Goal: Use online tool/utility: Use online tool/utility

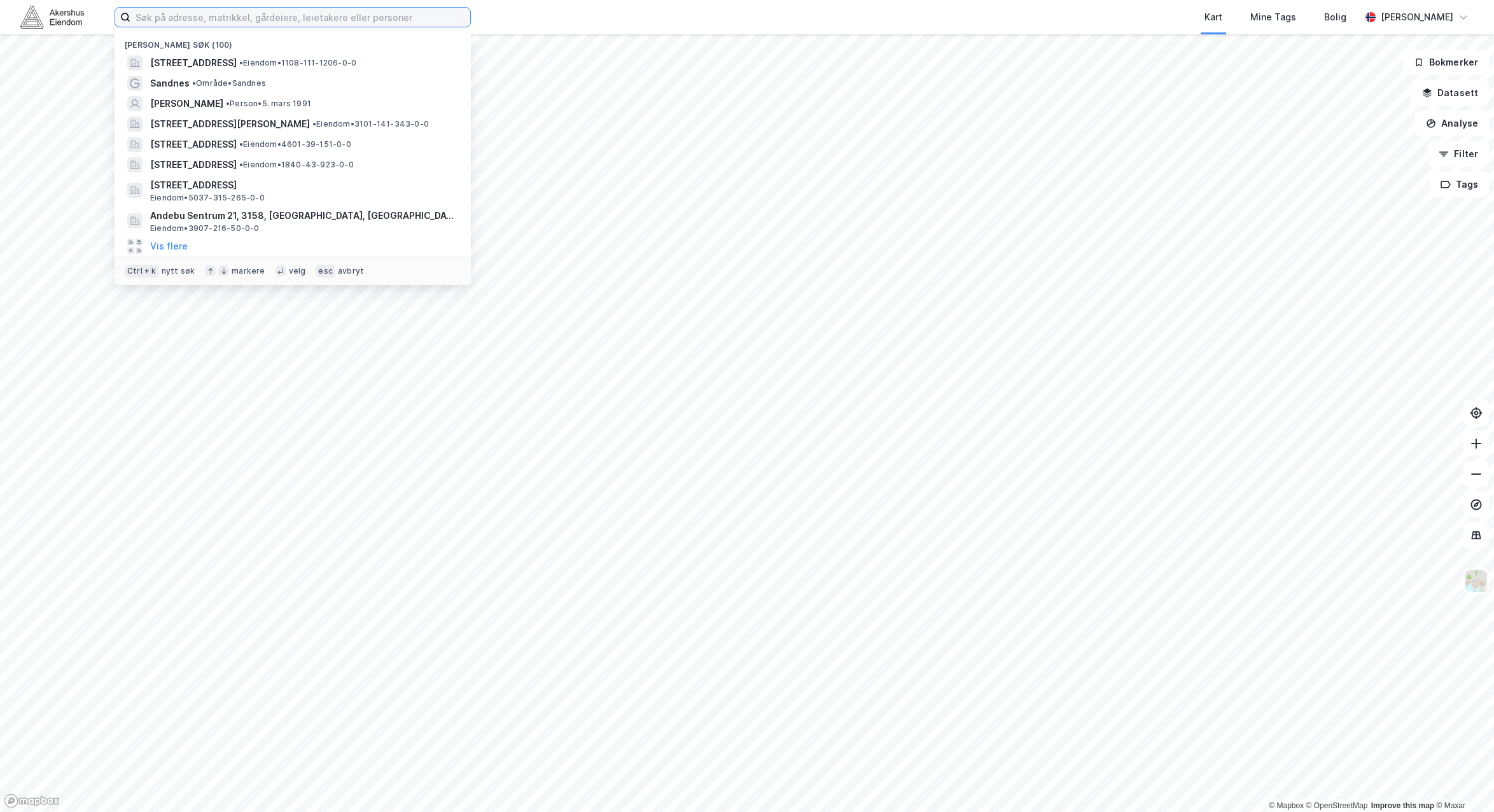
click at [195, 26] on input at bounding box center [300, 17] width 340 height 19
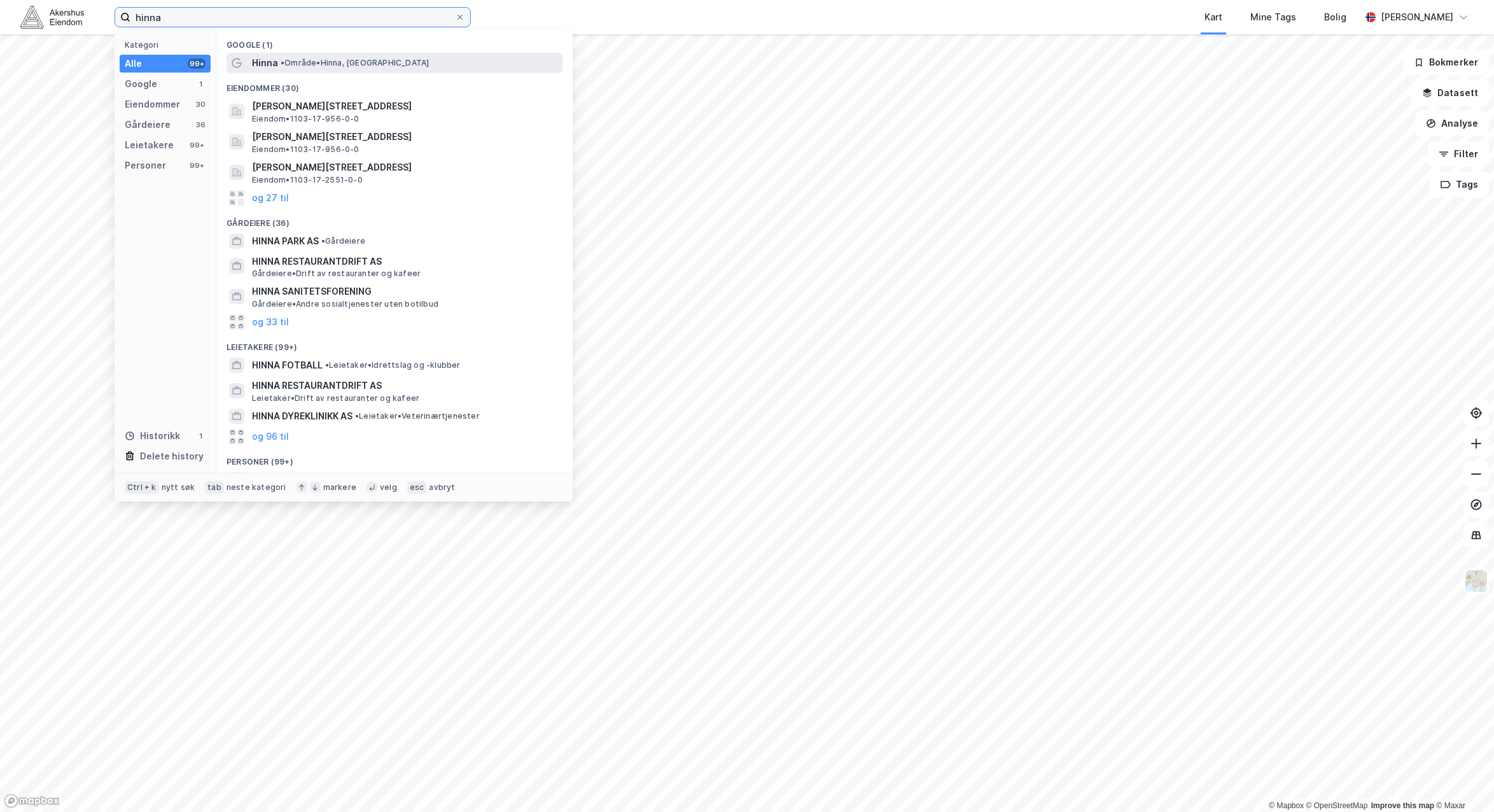
type input "hinna"
click at [320, 56] on div "Hinna • Område • Hinna, 4020 Stavanger" at bounding box center [406, 63] width 308 height 15
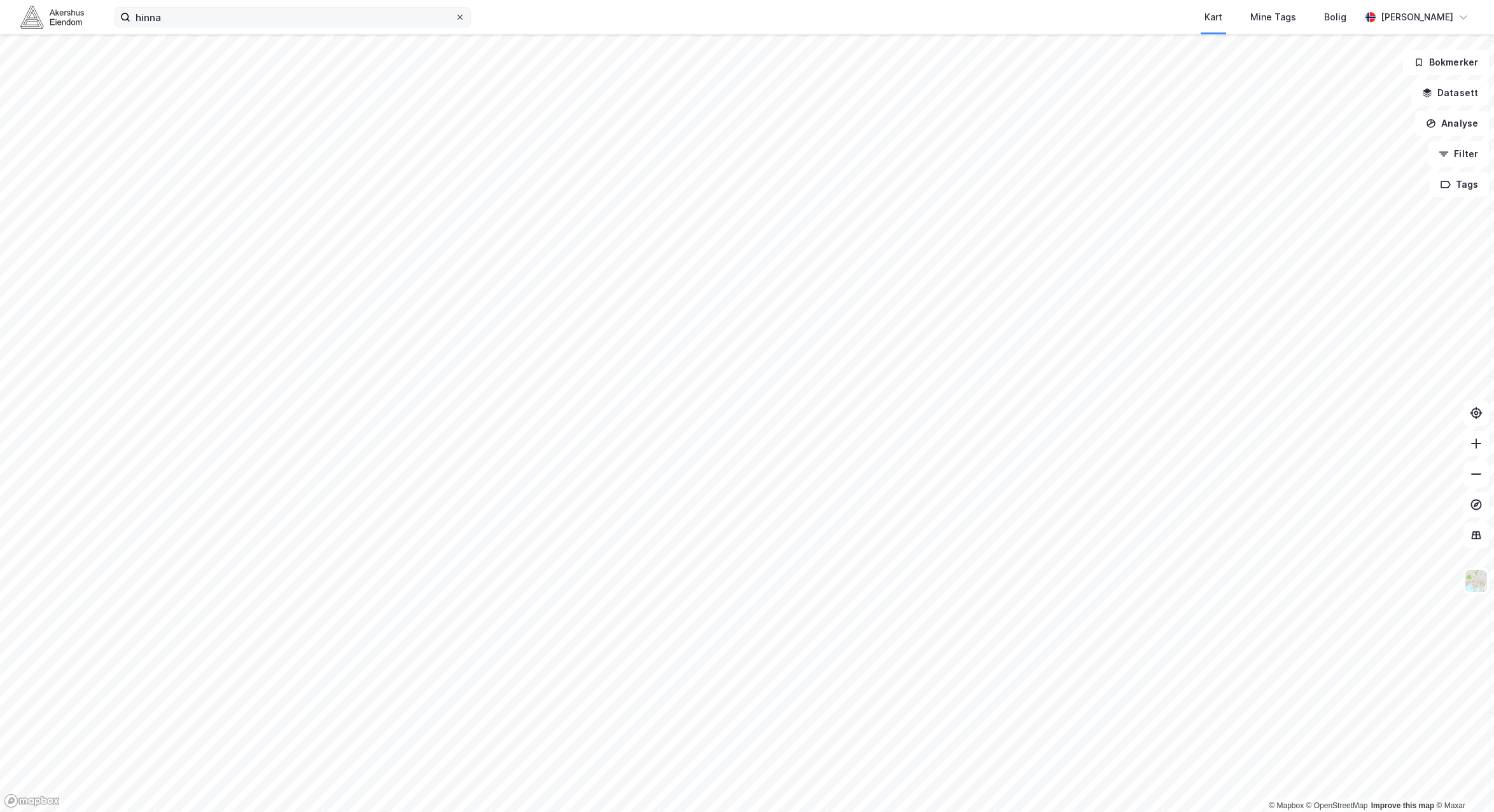
click at [463, 19] on icon at bounding box center [459, 17] width 7 height 7
click at [455, 19] on input "hinna" at bounding box center [293, 17] width 324 height 19
click at [1446, 124] on button "Analyse" at bounding box center [1451, 123] width 73 height 26
click at [1365, 123] on div "Mål avstand" at bounding box center [1341, 123] width 111 height 10
